Goal: Task Accomplishment & Management: Manage account settings

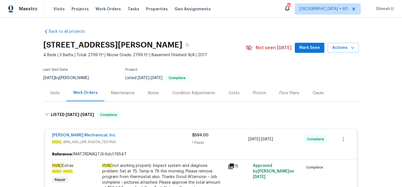
click at [101, 7] on span "Work Orders" at bounding box center [108, 9] width 25 height 6
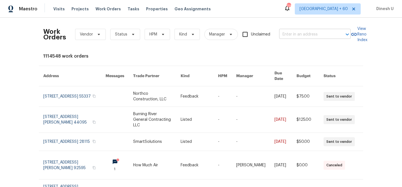
click at [297, 32] on input "text" at bounding box center [307, 34] width 56 height 9
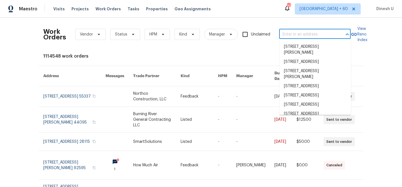
paste input "[STREET_ADDRESS]"
type input "[STREET_ADDRESS]"
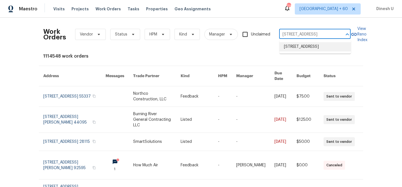
click at [295, 46] on li "[STREET_ADDRESS]" at bounding box center [316, 46] width 72 height 9
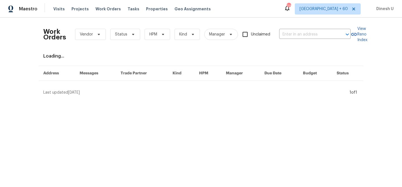
type input "[STREET_ADDRESS]"
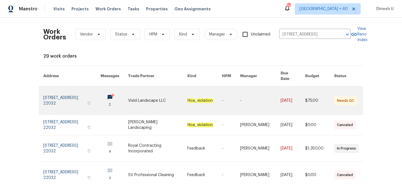
click at [63, 91] on link at bounding box center [71, 100] width 57 height 28
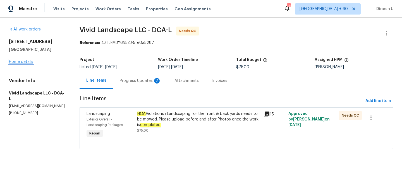
click at [26, 64] on link "Home details" at bounding box center [21, 62] width 24 height 4
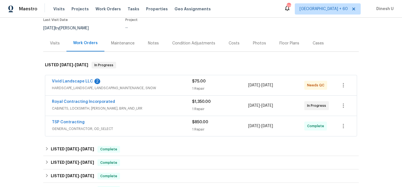
scroll to position [58, 0]
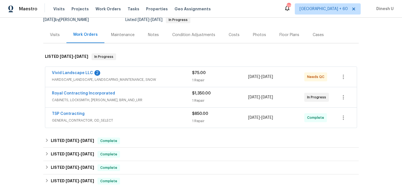
click at [196, 79] on div "1 Repair" at bounding box center [220, 80] width 56 height 6
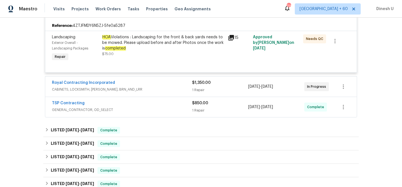
scroll to position [141, 0]
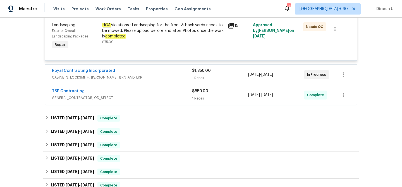
click at [202, 76] on div "1 Repair" at bounding box center [220, 78] width 56 height 6
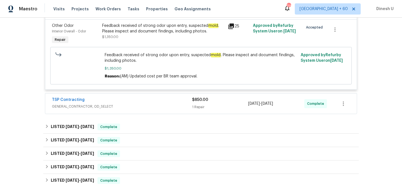
scroll to position [225, 0]
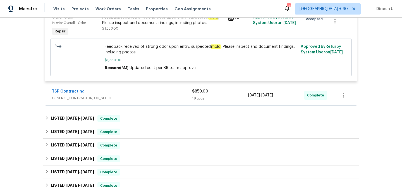
click at [200, 96] on div "$850.00 1 Repair" at bounding box center [220, 95] width 56 height 13
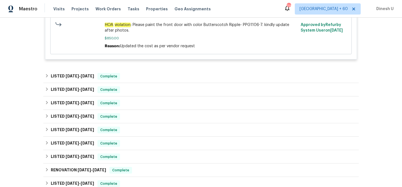
scroll to position [359, 0]
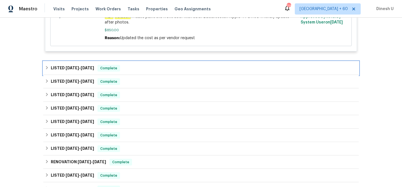
click at [88, 68] on span "[DATE]" at bounding box center [87, 68] width 13 height 4
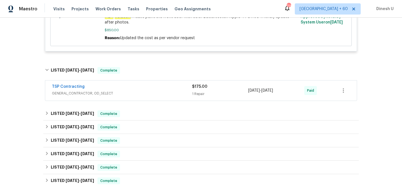
click at [196, 92] on div "1 Repair" at bounding box center [220, 94] width 56 height 6
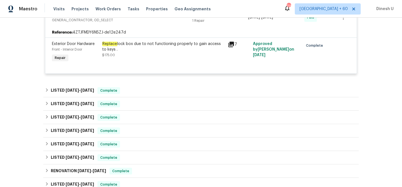
scroll to position [459, 0]
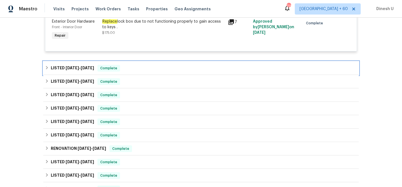
click at [92, 70] on span "[DATE]" at bounding box center [87, 68] width 13 height 4
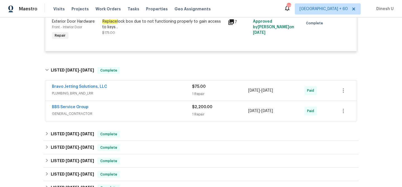
click at [195, 97] on div "1 Repair" at bounding box center [220, 94] width 56 height 6
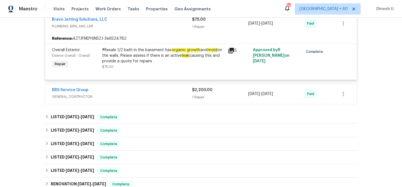
scroll to position [531, 0]
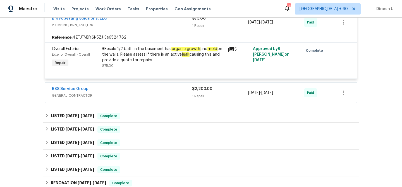
click at [234, 51] on icon at bounding box center [232, 50] width 6 height 6
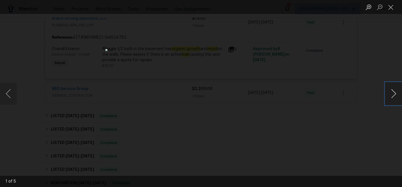
click at [392, 93] on button "Next image" at bounding box center [394, 93] width 17 height 22
click at [395, 93] on button "Next image" at bounding box center [394, 93] width 17 height 22
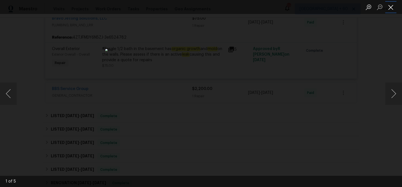
click at [390, 9] on button "Close lightbox" at bounding box center [391, 7] width 11 height 10
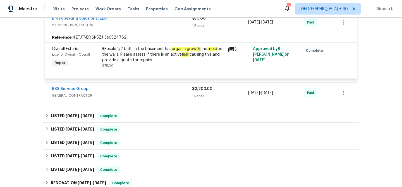
click at [163, 56] on div "#Resale 1/2 bath in the basement has organic growth and mold on the walls. Plea…" at bounding box center [163, 54] width 122 height 17
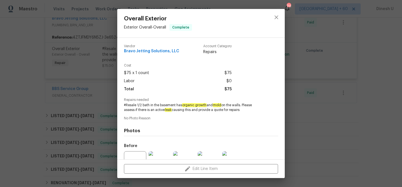
scroll to position [56, 0]
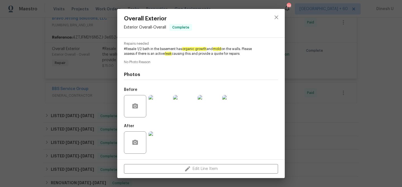
click at [164, 141] on img at bounding box center [160, 142] width 22 height 22
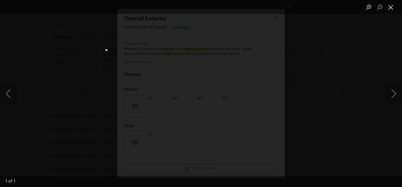
click at [391, 9] on button "Close lightbox" at bounding box center [391, 7] width 11 height 10
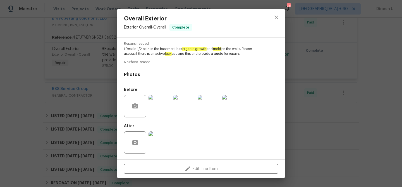
click at [102, 91] on div "Overall Exterior Exterior Overall - Overall Complete Vendor Bravo Jetting Solut…" at bounding box center [201, 93] width 402 height 187
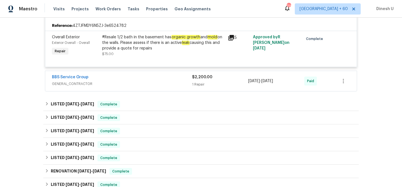
scroll to position [544, 0]
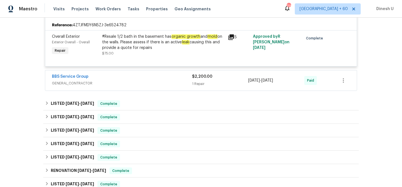
click at [202, 85] on div "1 Repair" at bounding box center [220, 84] width 56 height 6
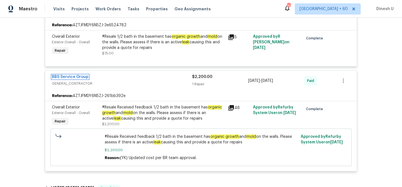
scroll to position [556, 0]
